Goal: Transaction & Acquisition: Purchase product/service

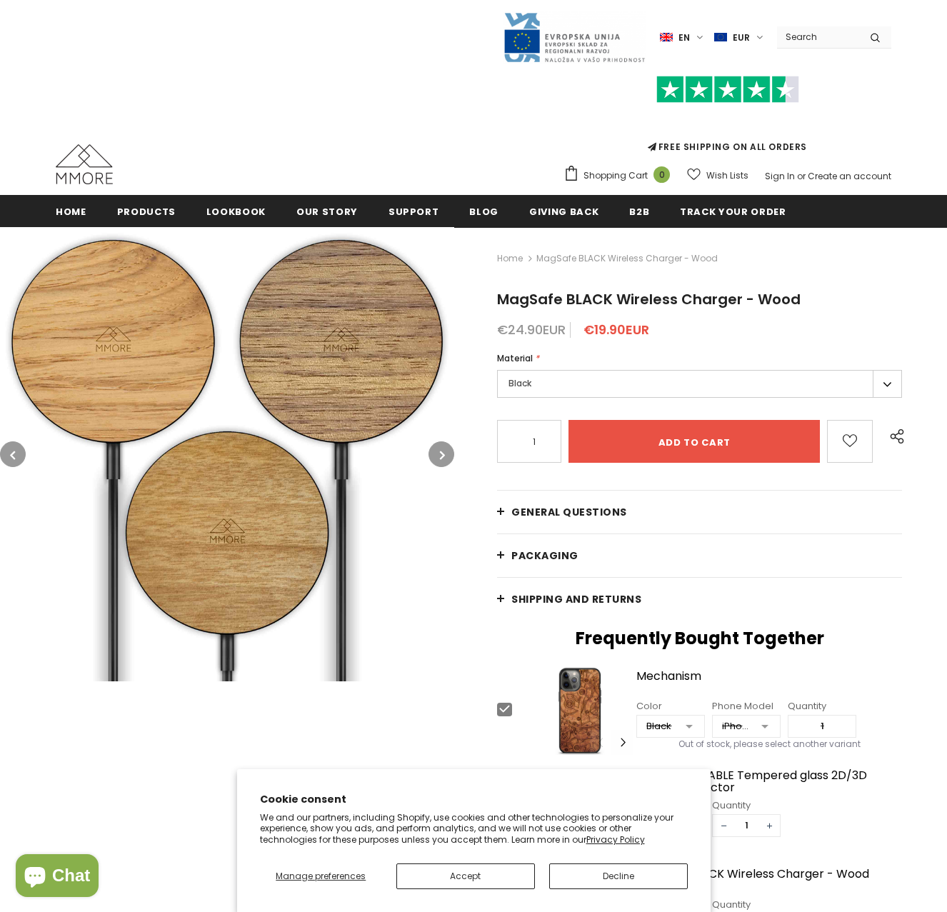
type input "0"
click at [602, 383] on label "Black" at bounding box center [699, 384] width 405 height 28
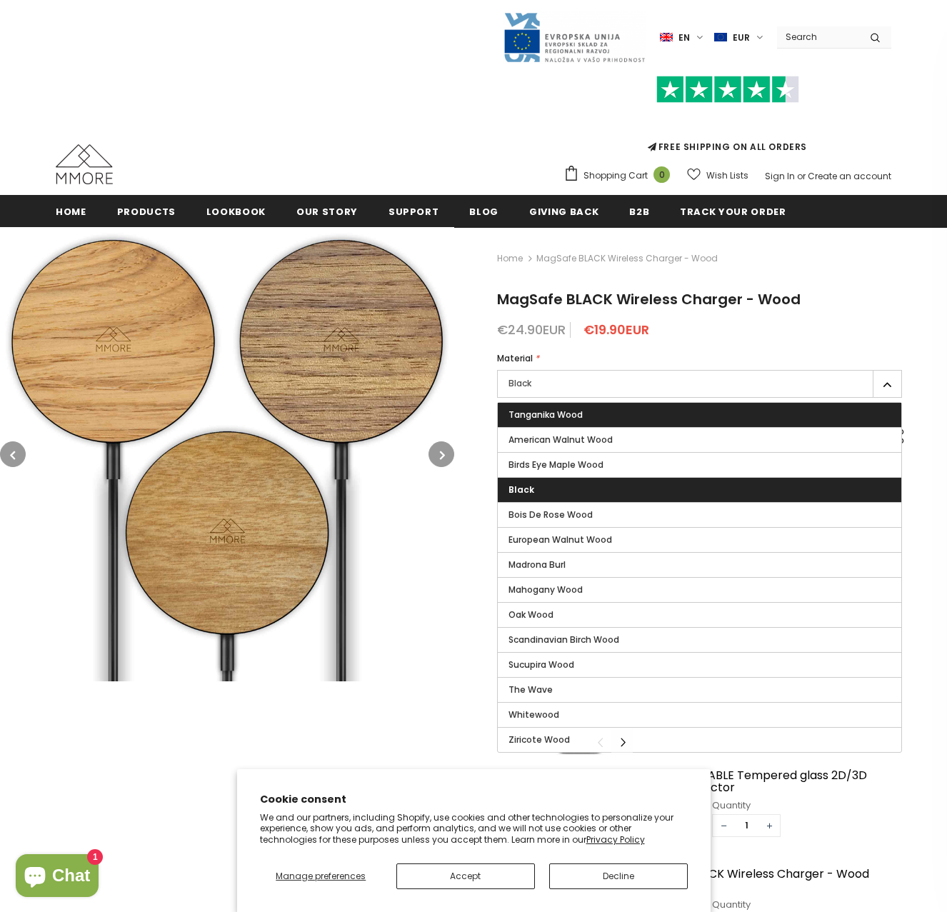
click at [568, 415] on span "Tanganika Wood" at bounding box center [545, 414] width 74 height 12
click at [0, 0] on input "Tanganika Wood" at bounding box center [0, 0] width 0 height 0
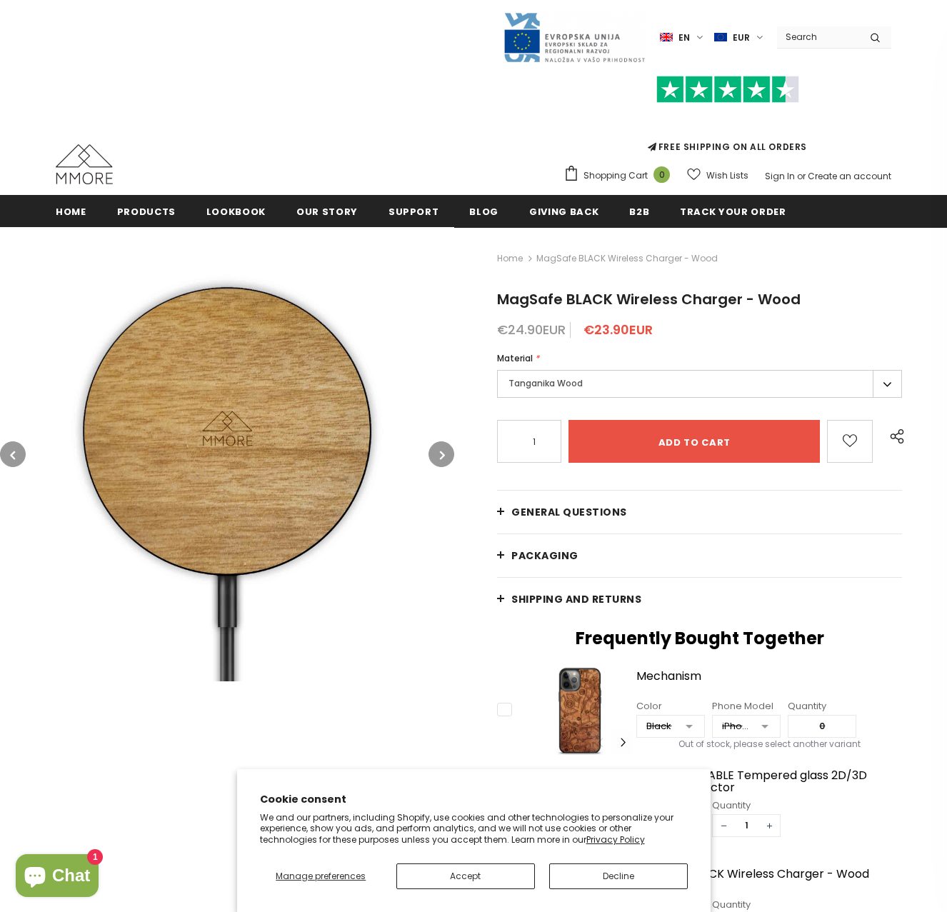
click at [437, 450] on button "button" at bounding box center [441, 454] width 26 height 26
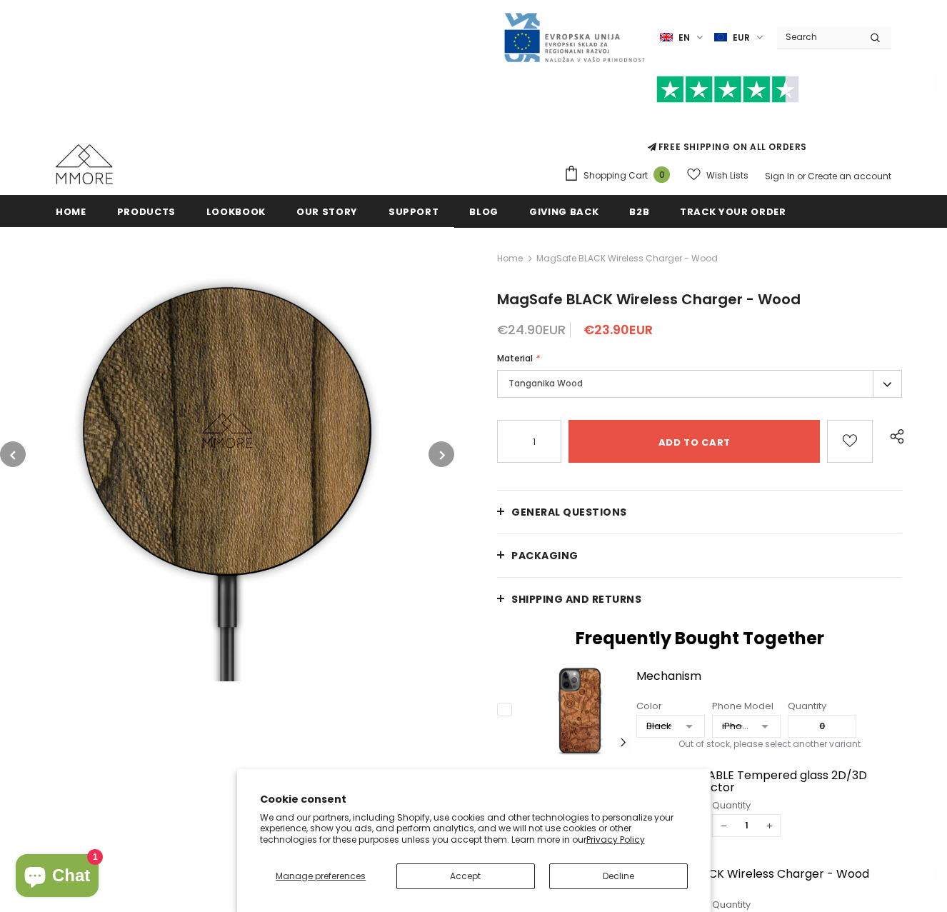
click at [444, 452] on icon "button" at bounding box center [442, 455] width 5 height 14
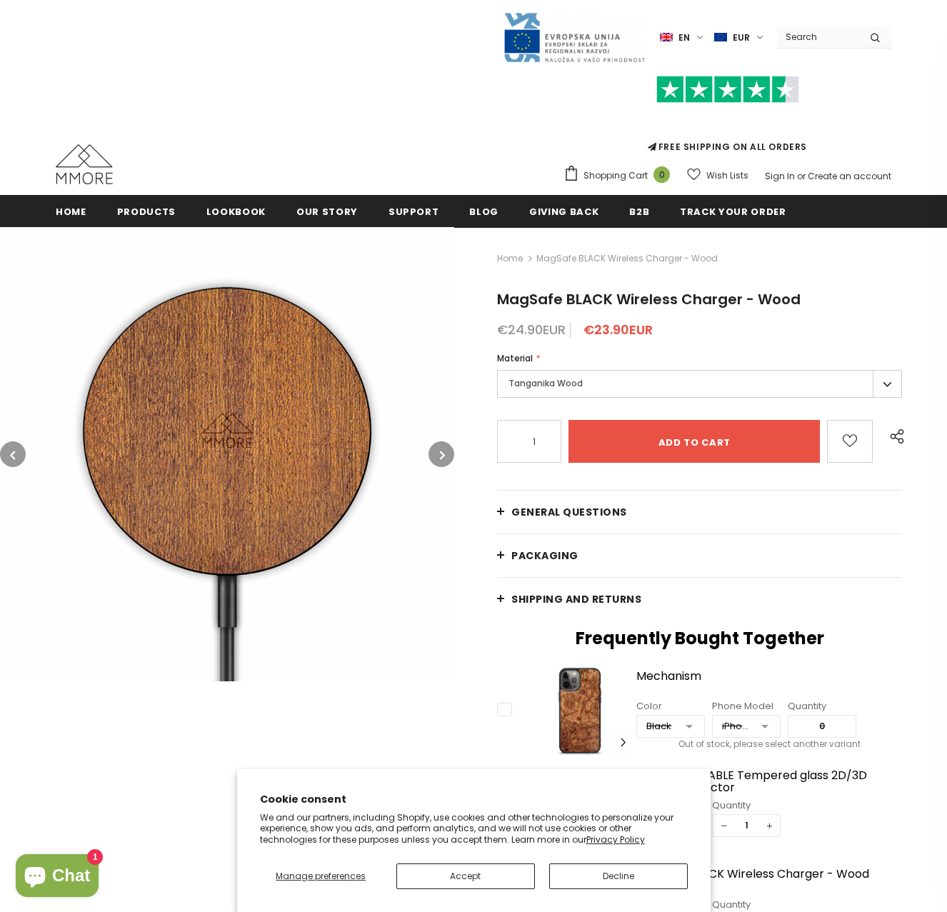
click at [444, 452] on icon "button" at bounding box center [442, 455] width 5 height 14
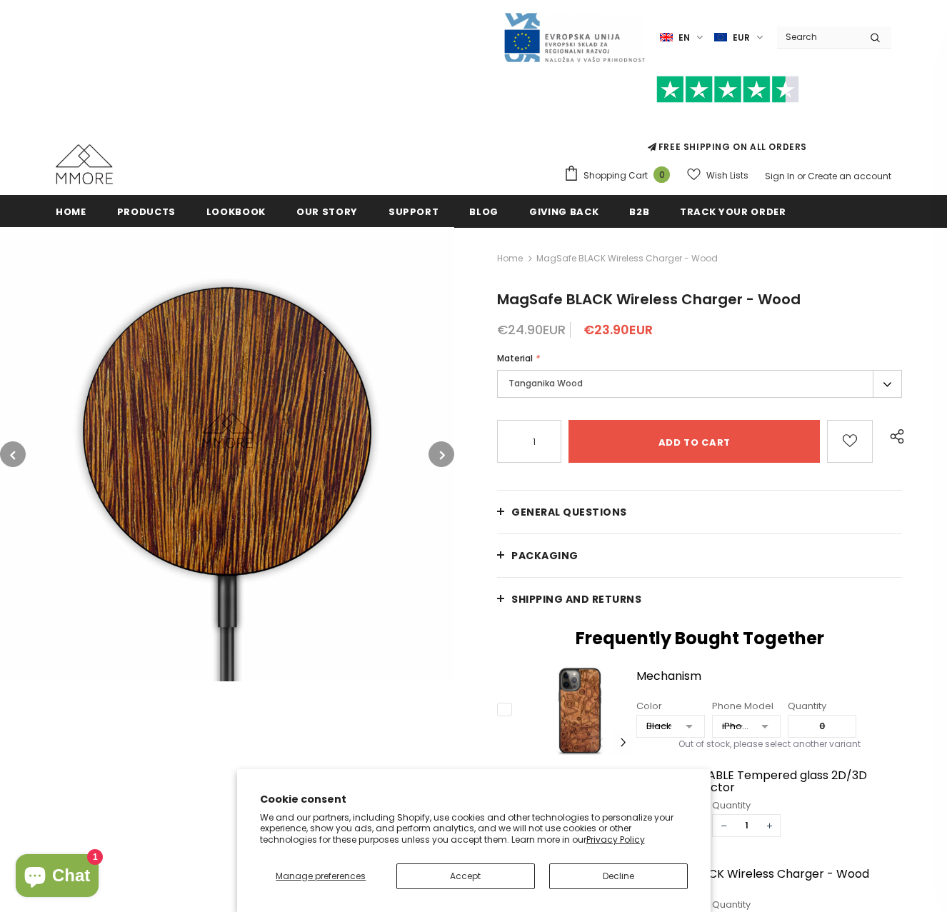
click at [444, 452] on icon "button" at bounding box center [442, 455] width 5 height 14
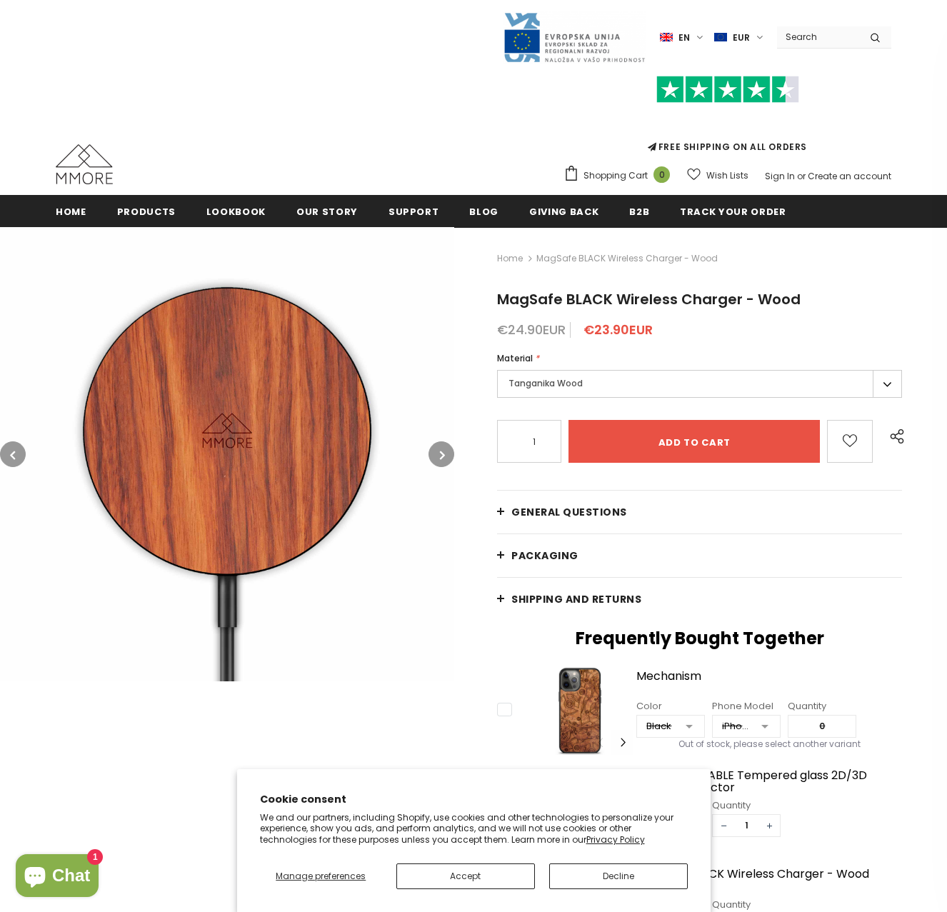
click at [444, 452] on icon "button" at bounding box center [442, 455] width 5 height 14
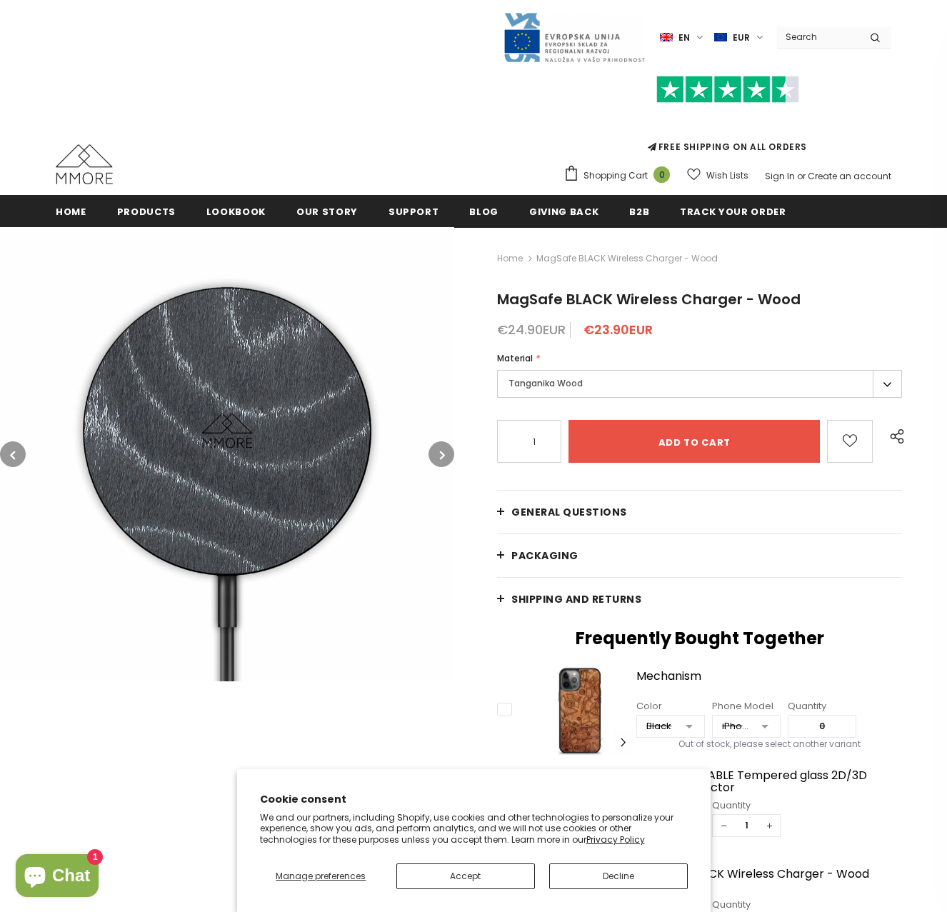
click at [444, 452] on icon "button" at bounding box center [442, 455] width 5 height 14
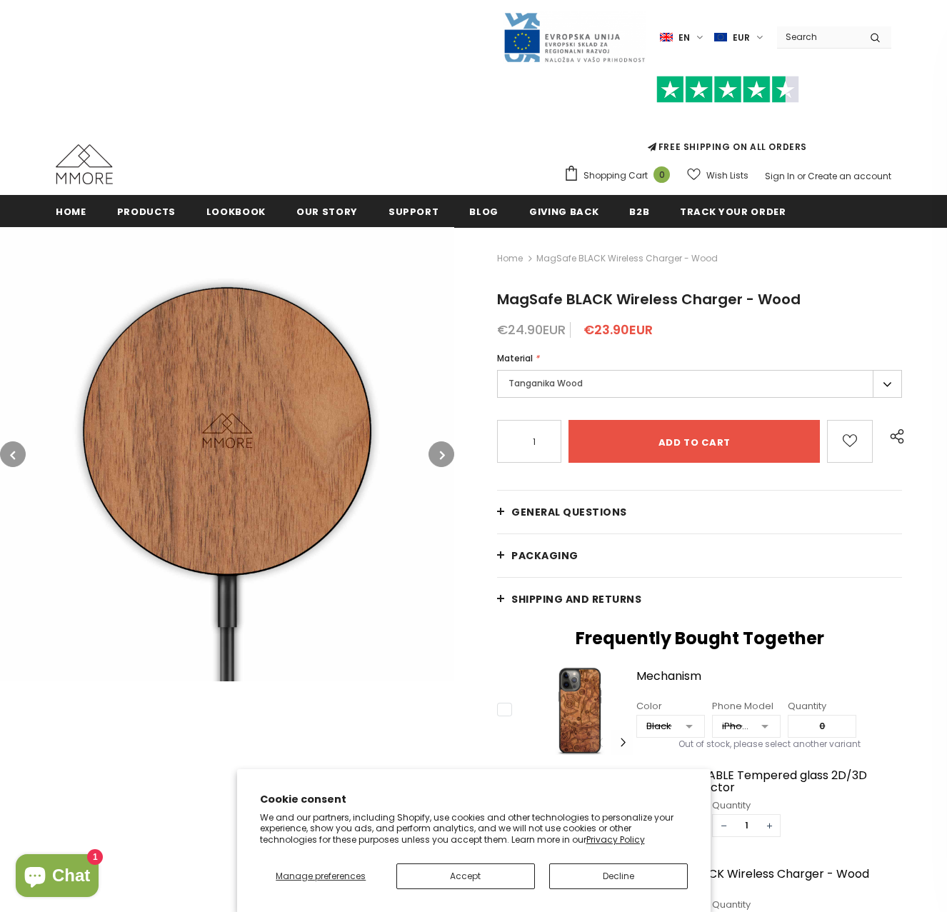
click at [444, 452] on icon "button" at bounding box center [442, 455] width 5 height 14
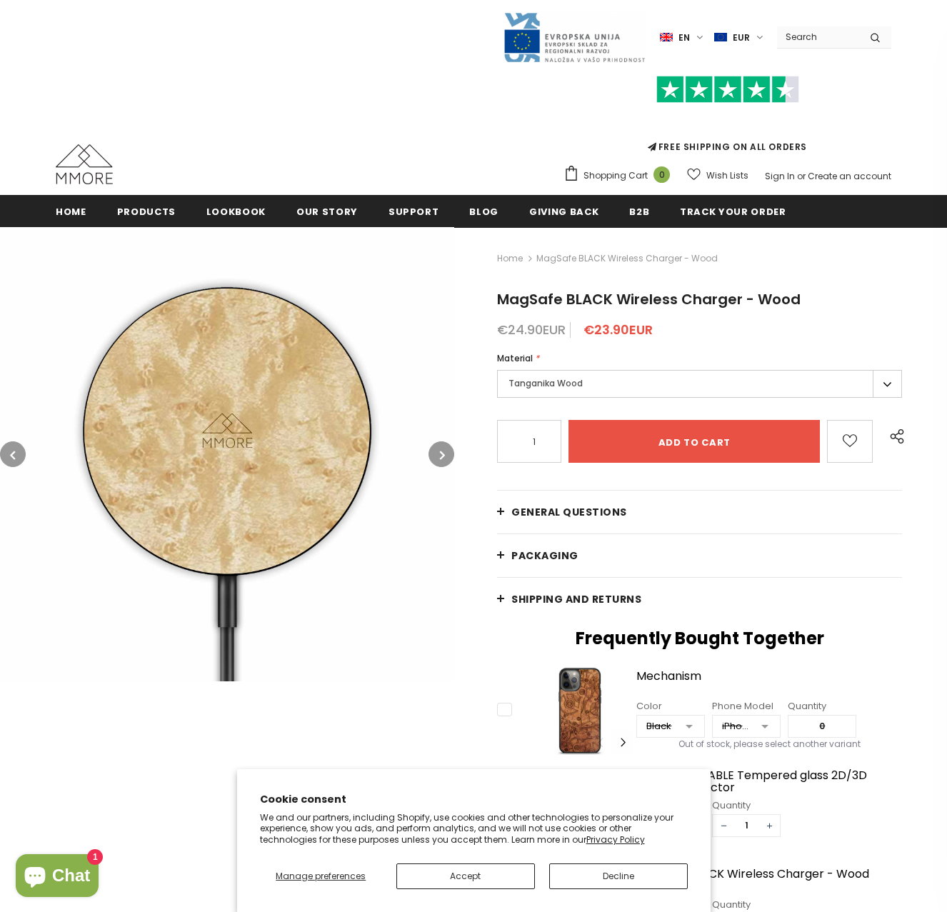
click at [444, 452] on icon "button" at bounding box center [442, 455] width 5 height 14
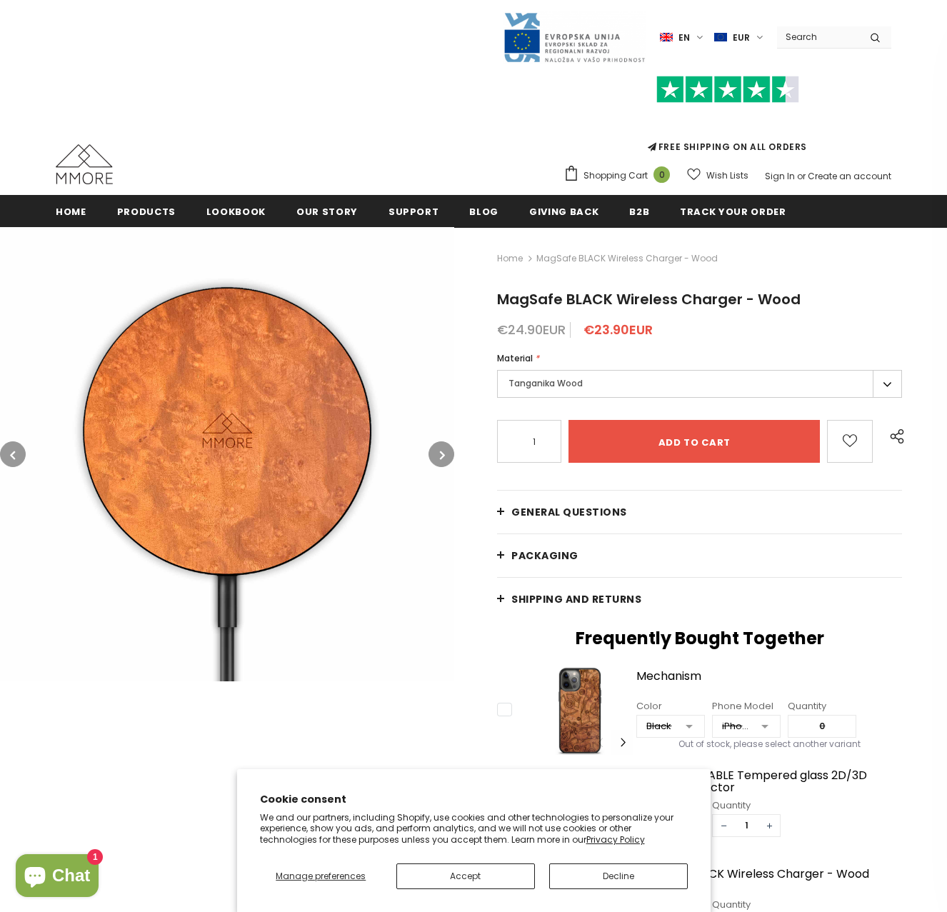
click at [444, 452] on icon "button" at bounding box center [442, 455] width 5 height 14
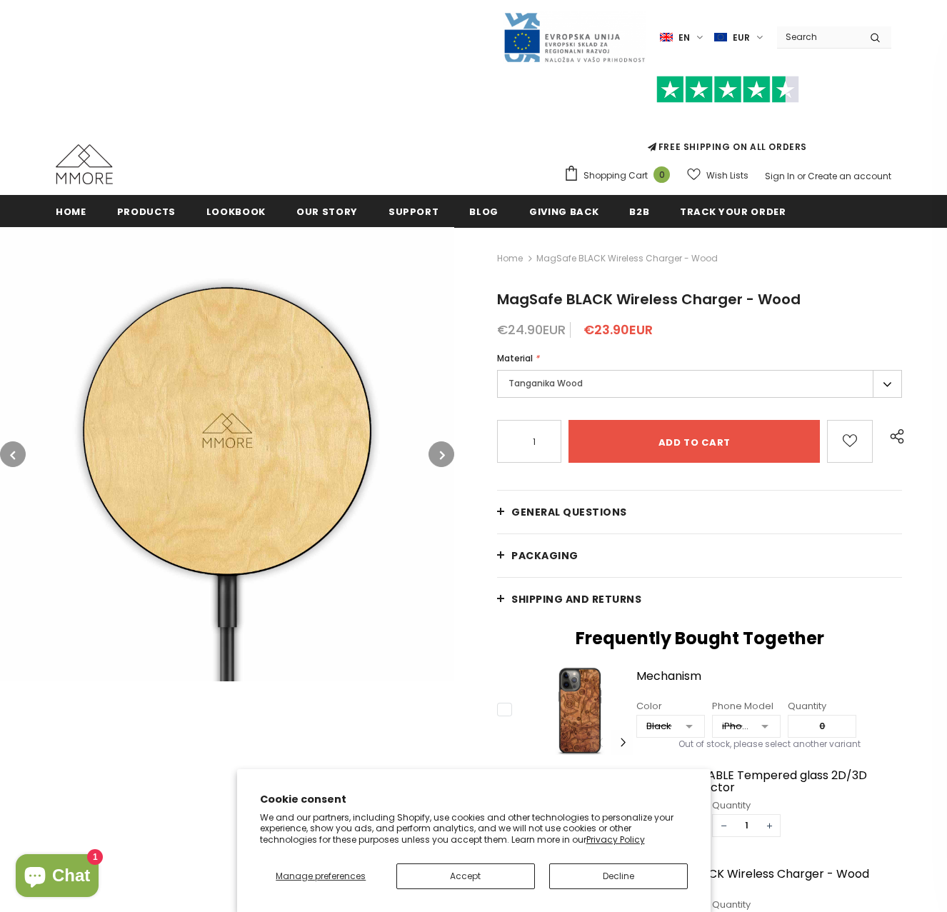
click at [444, 452] on icon "button" at bounding box center [442, 455] width 5 height 14
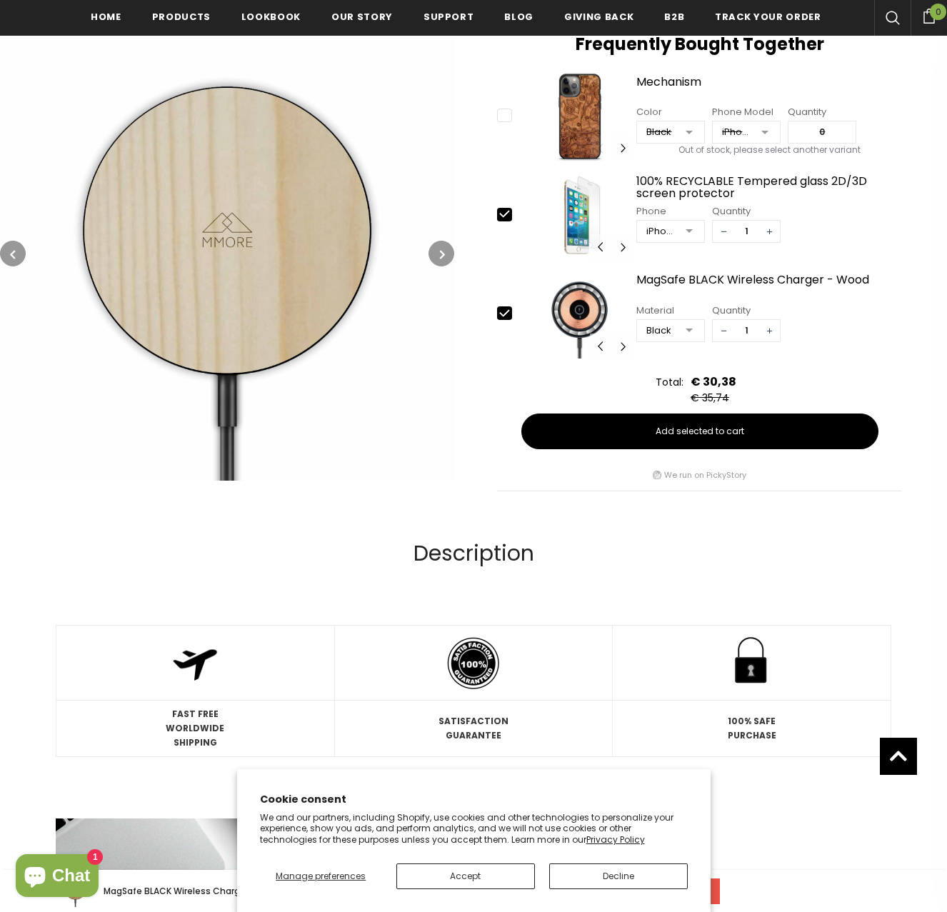
scroll to position [503, 0]
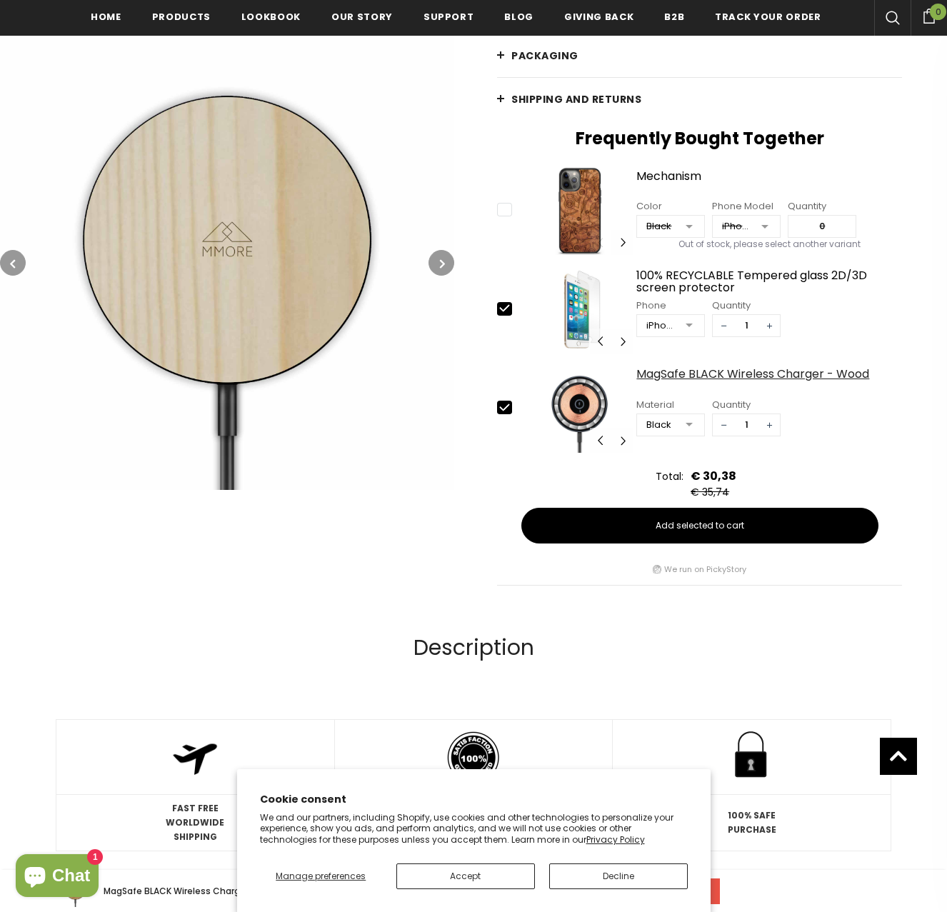
click at [682, 370] on div "MagSafe BLACK Wireless Charger - Wood" at bounding box center [769, 380] width 266 height 25
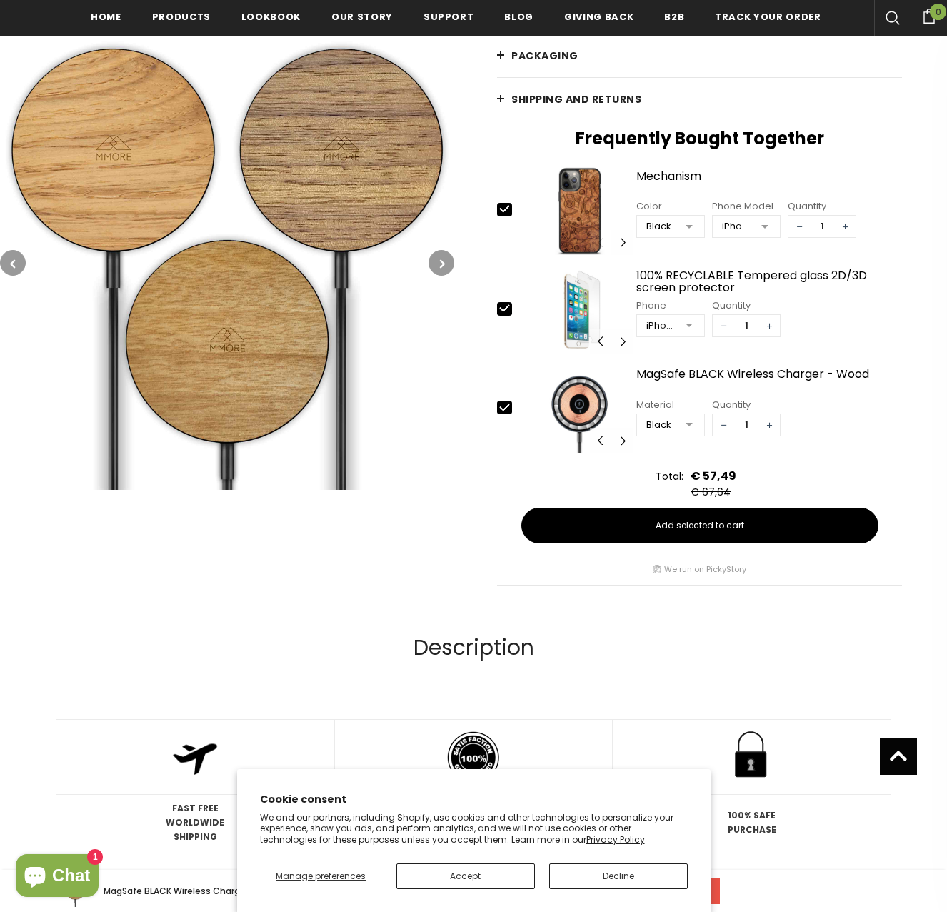
type input "0"
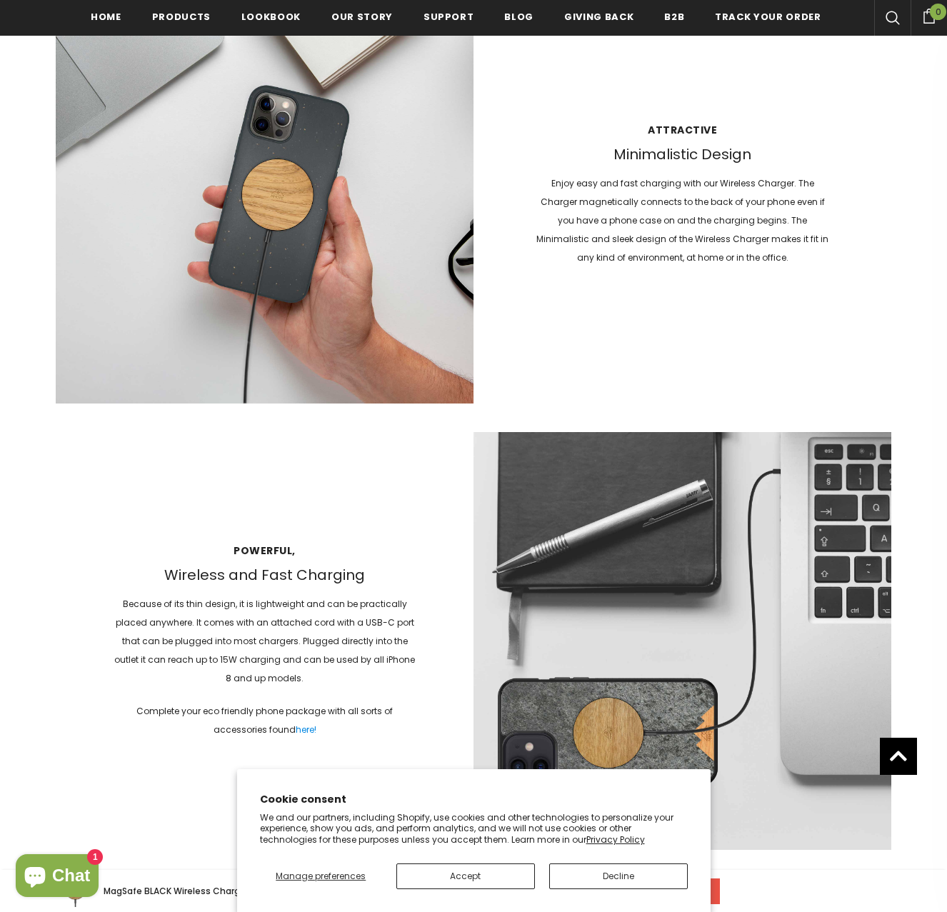
scroll to position [1431, 0]
